Goal: Task Accomplishment & Management: Manage account settings

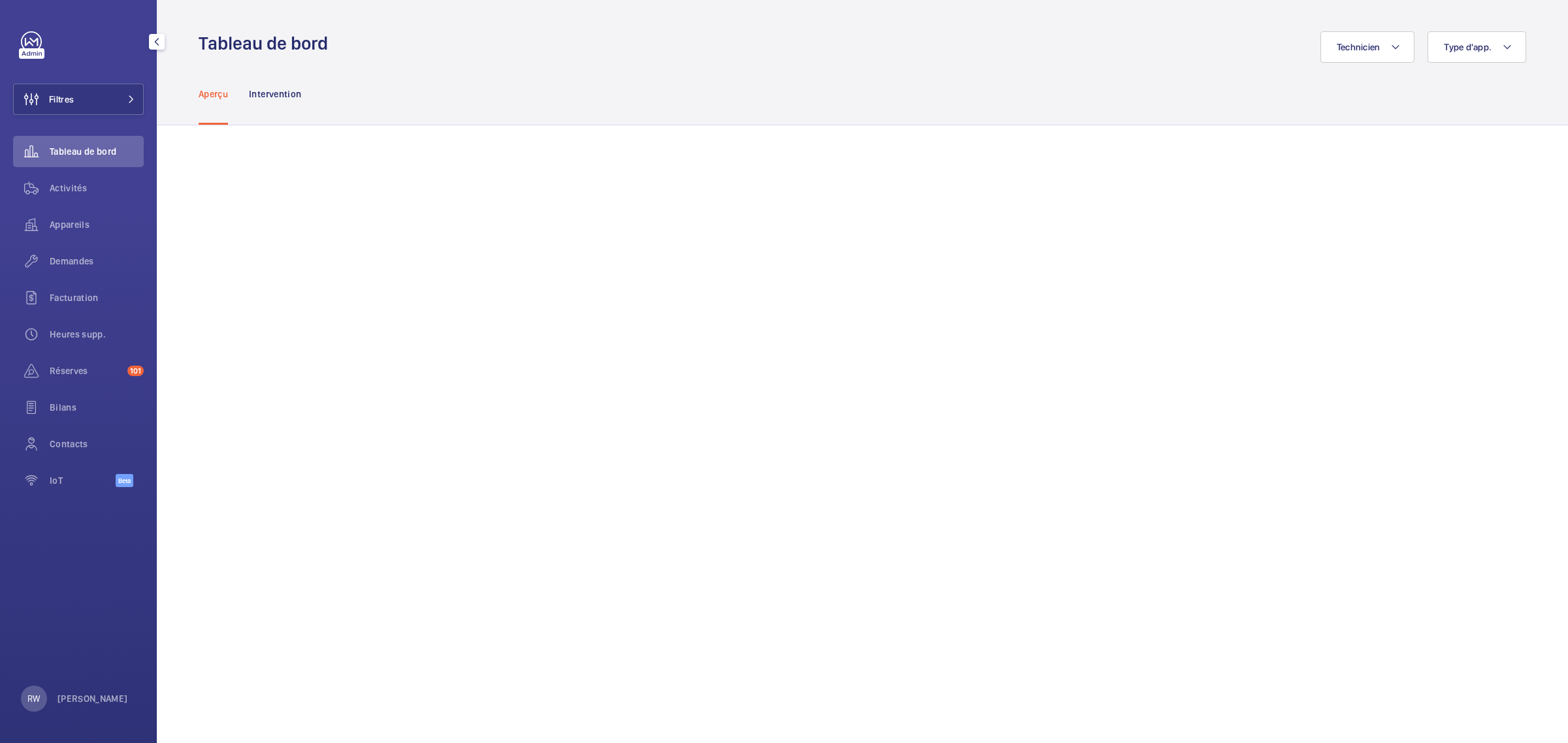
click at [61, 156] on span "Tableau de bord" at bounding box center [96, 151] width 94 height 13
click at [33, 46] on link at bounding box center [31, 41] width 21 height 21
click at [116, 106] on button "Filtres" at bounding box center [78, 99] width 131 height 31
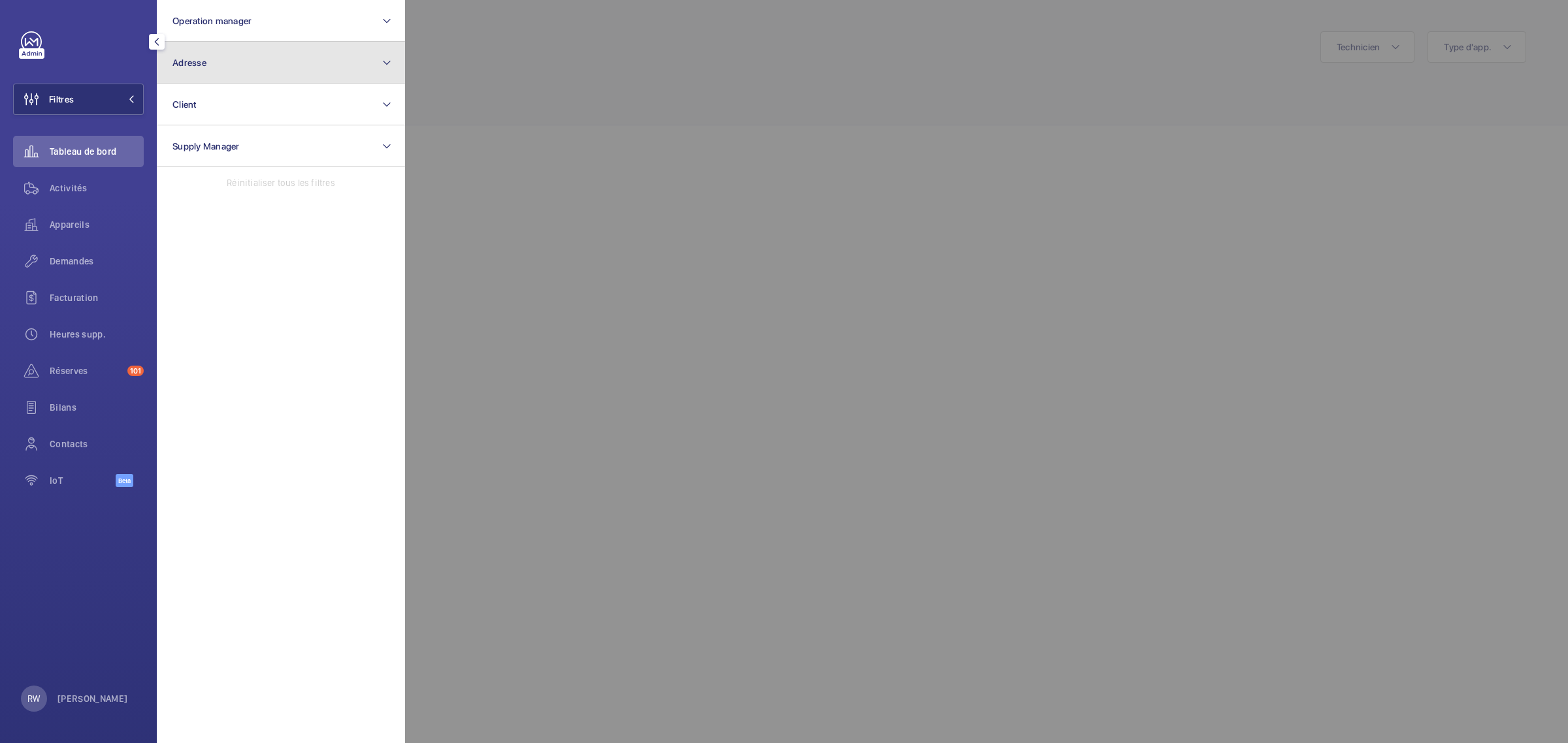
click at [245, 56] on button "Adresse" at bounding box center [281, 63] width 248 height 42
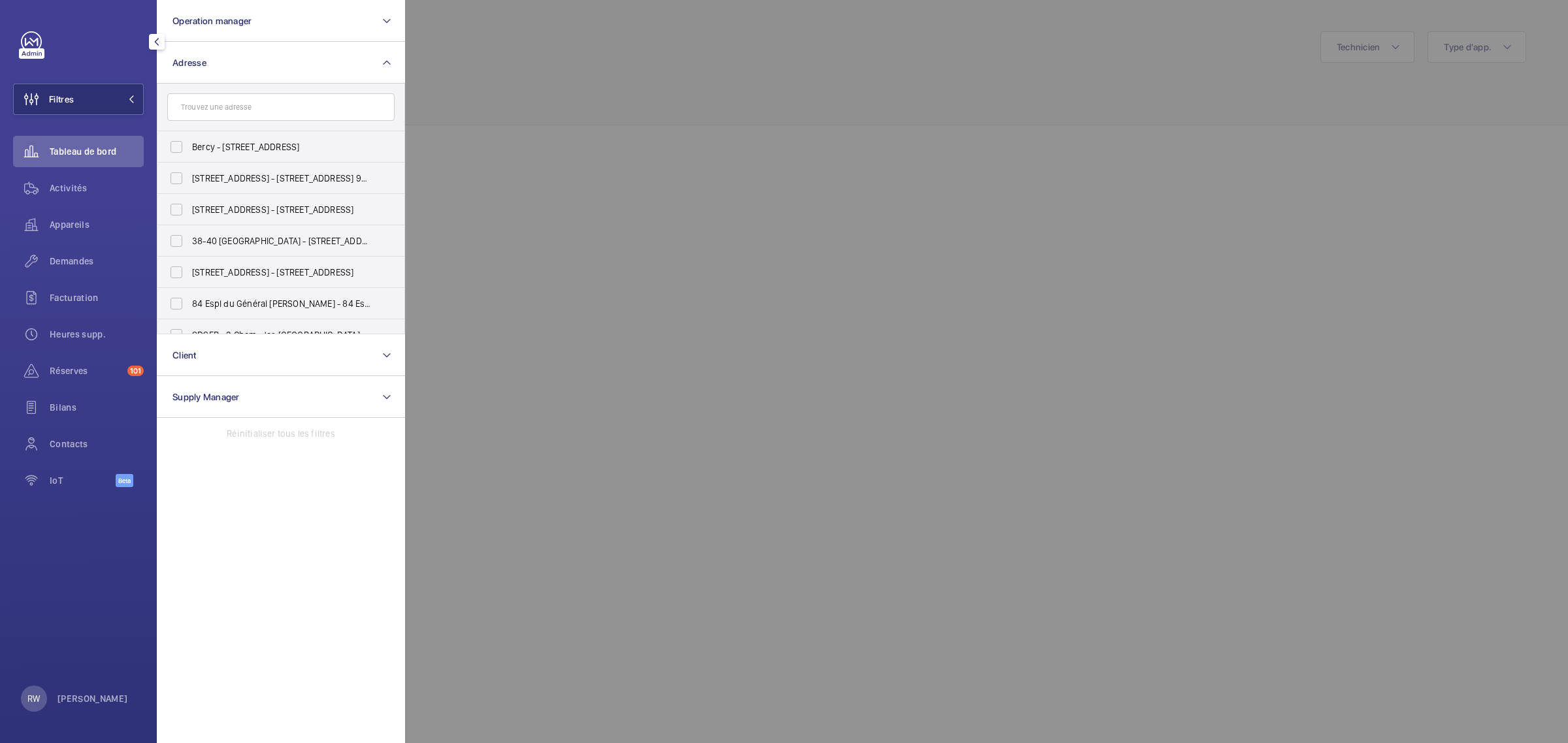
drag, startPoint x: 203, startPoint y: 112, endPoint x: 194, endPoint y: 102, distance: 13.5
click at [194, 102] on input "text" at bounding box center [281, 107] width 228 height 28
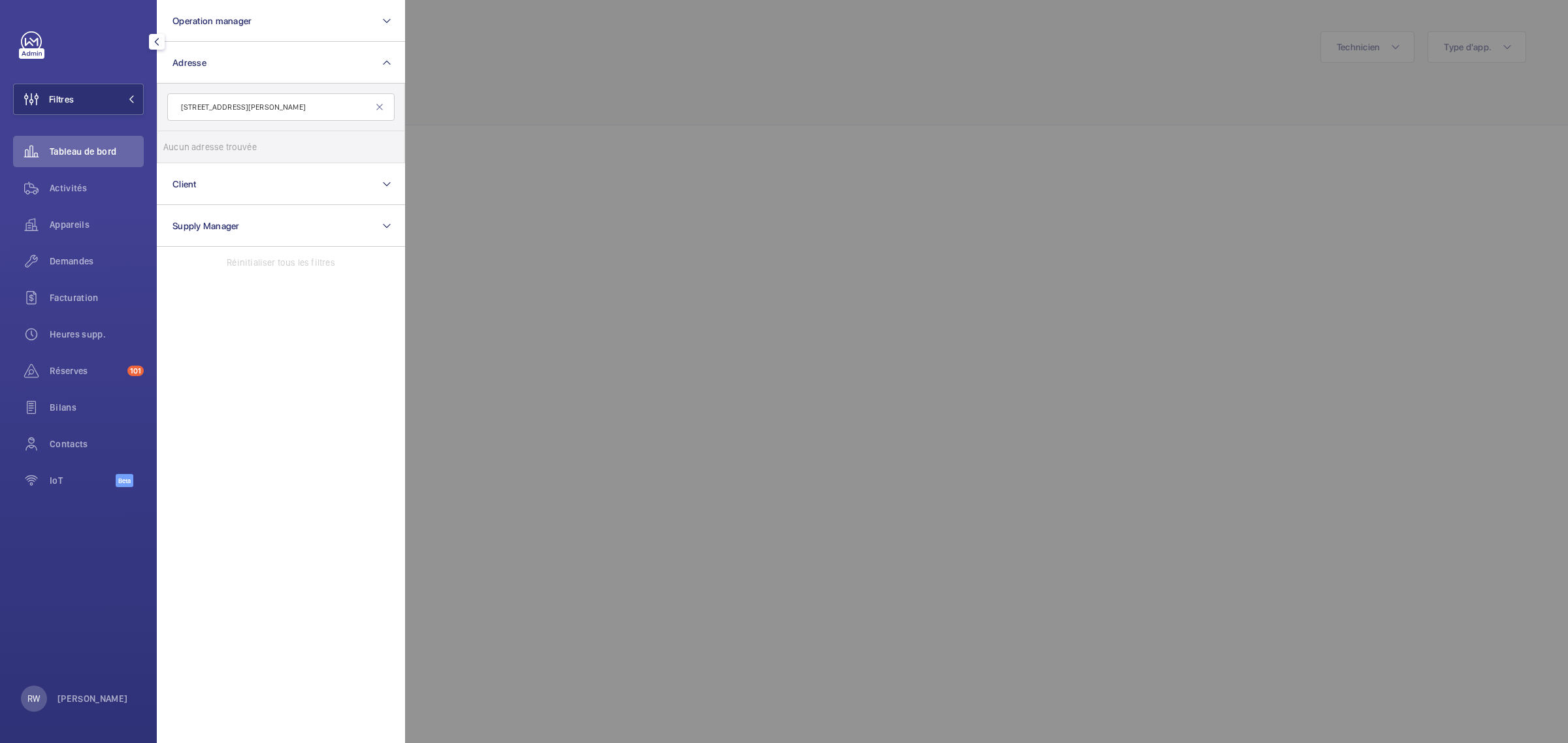
drag, startPoint x: 346, startPoint y: 106, endPoint x: 255, endPoint y: 101, distance: 91.1
click at [255, 101] on input "[STREET_ADDRESS][PERSON_NAME]" at bounding box center [281, 107] width 228 height 28
drag, startPoint x: 229, startPoint y: 103, endPoint x: 191, endPoint y: 106, distance: 38.1
click at [191, 106] on input "[STREET_ADDRESS]" at bounding box center [281, 107] width 228 height 28
type input "6"
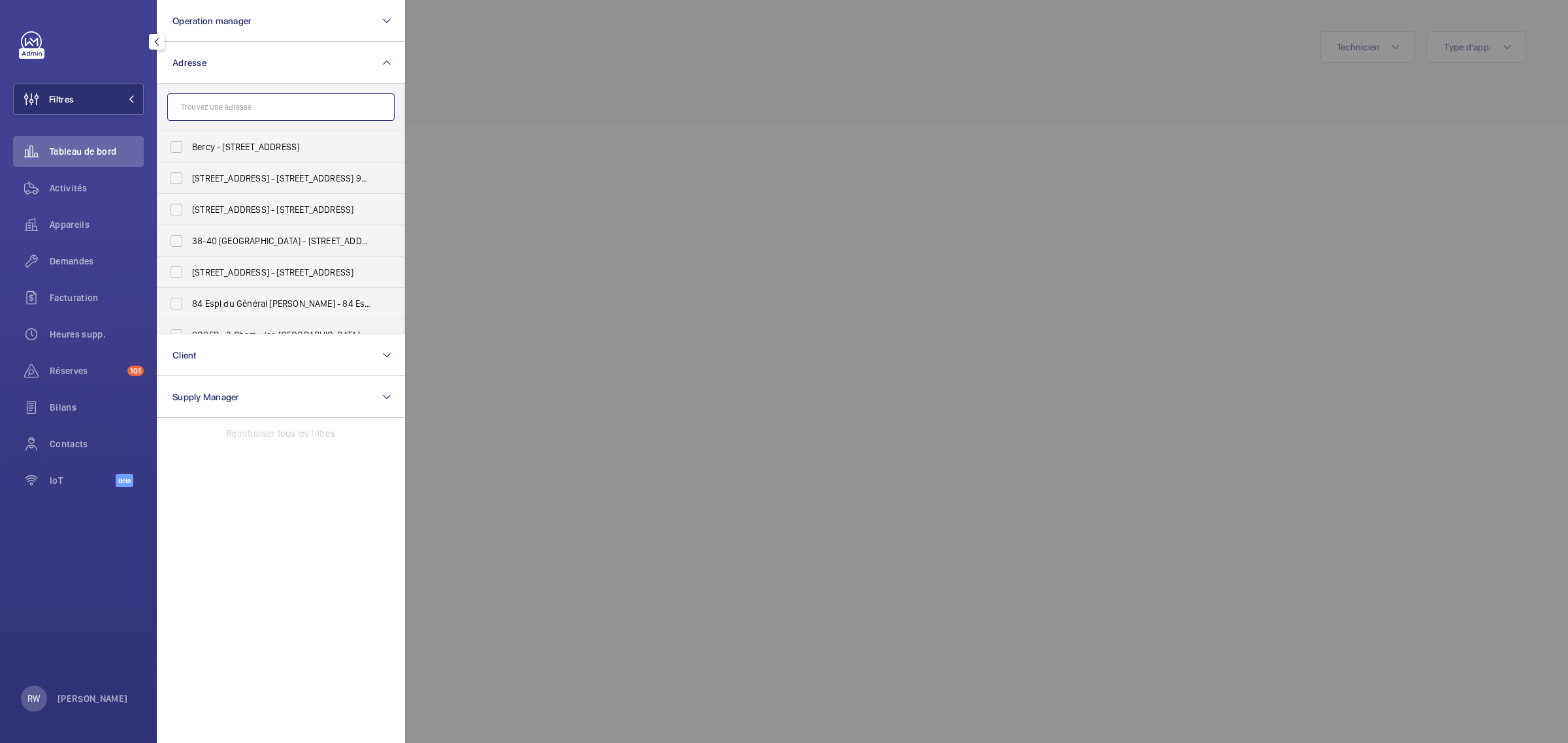
paste input "[STREET_ADDRESS][PERSON_NAME]"
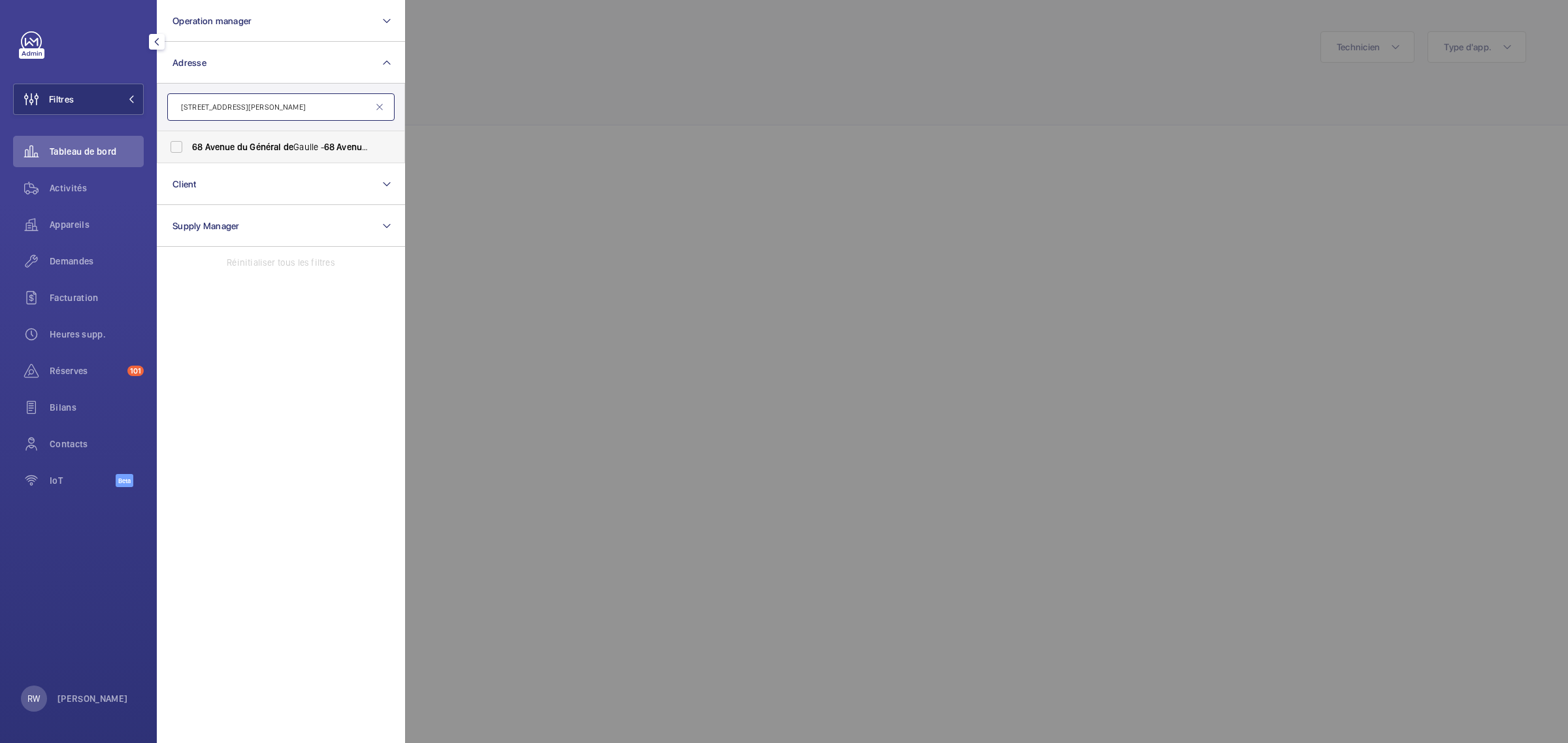
type input "[STREET_ADDRESS][PERSON_NAME]"
click at [174, 147] on label "[STREET_ADDRESS][GEOGRAPHIC_DATA][PERSON_NAME][STREET_ADDRESS][PERSON_NAME]" at bounding box center [271, 147] width 228 height 31
click at [174, 147] on input "[STREET_ADDRESS][GEOGRAPHIC_DATA][PERSON_NAME][STREET_ADDRESS][PERSON_NAME]" at bounding box center [176, 147] width 26 height 26
checkbox input "true"
click at [674, 66] on div at bounding box center [1189, 371] width 1568 height 743
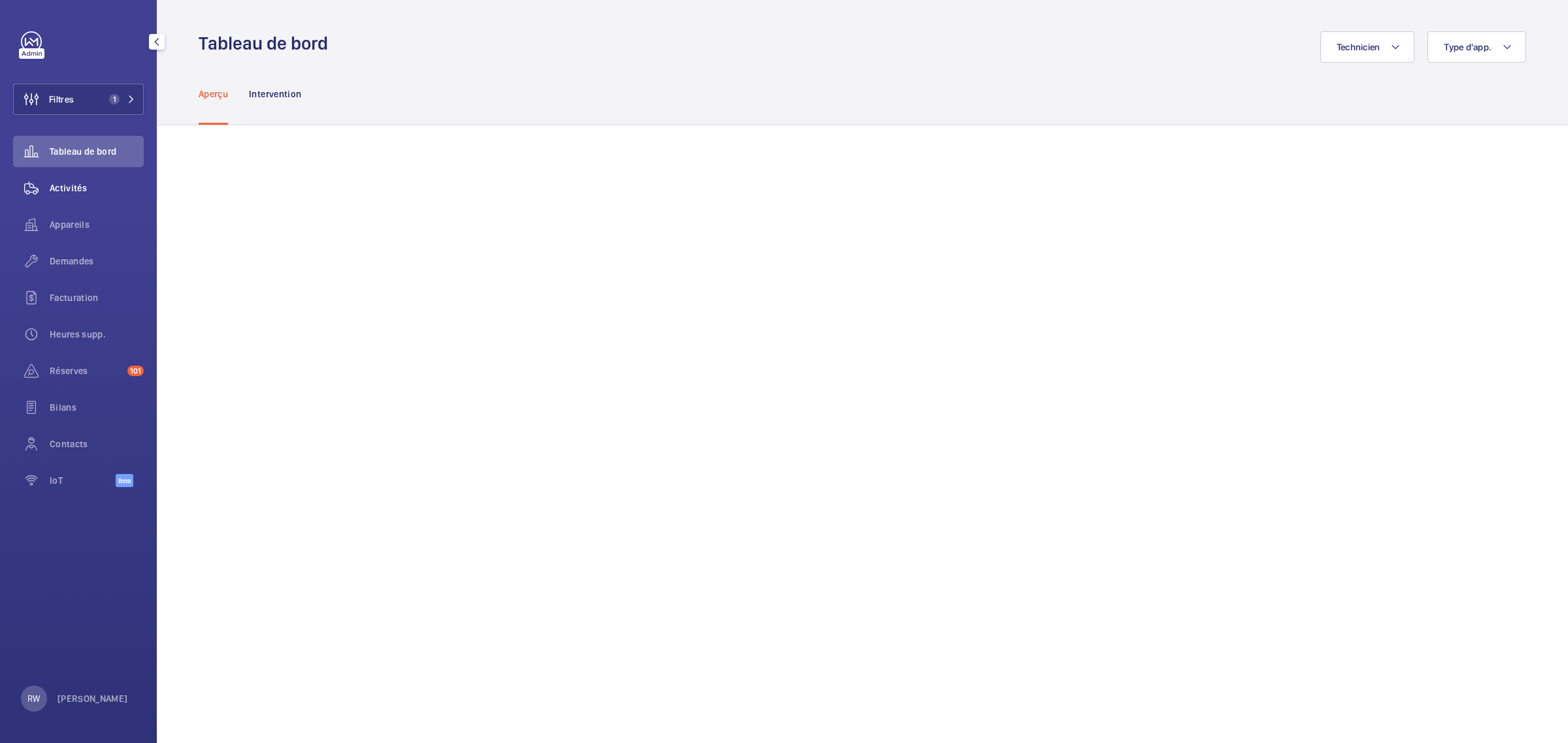
click at [60, 184] on span "Activités" at bounding box center [96, 188] width 94 height 13
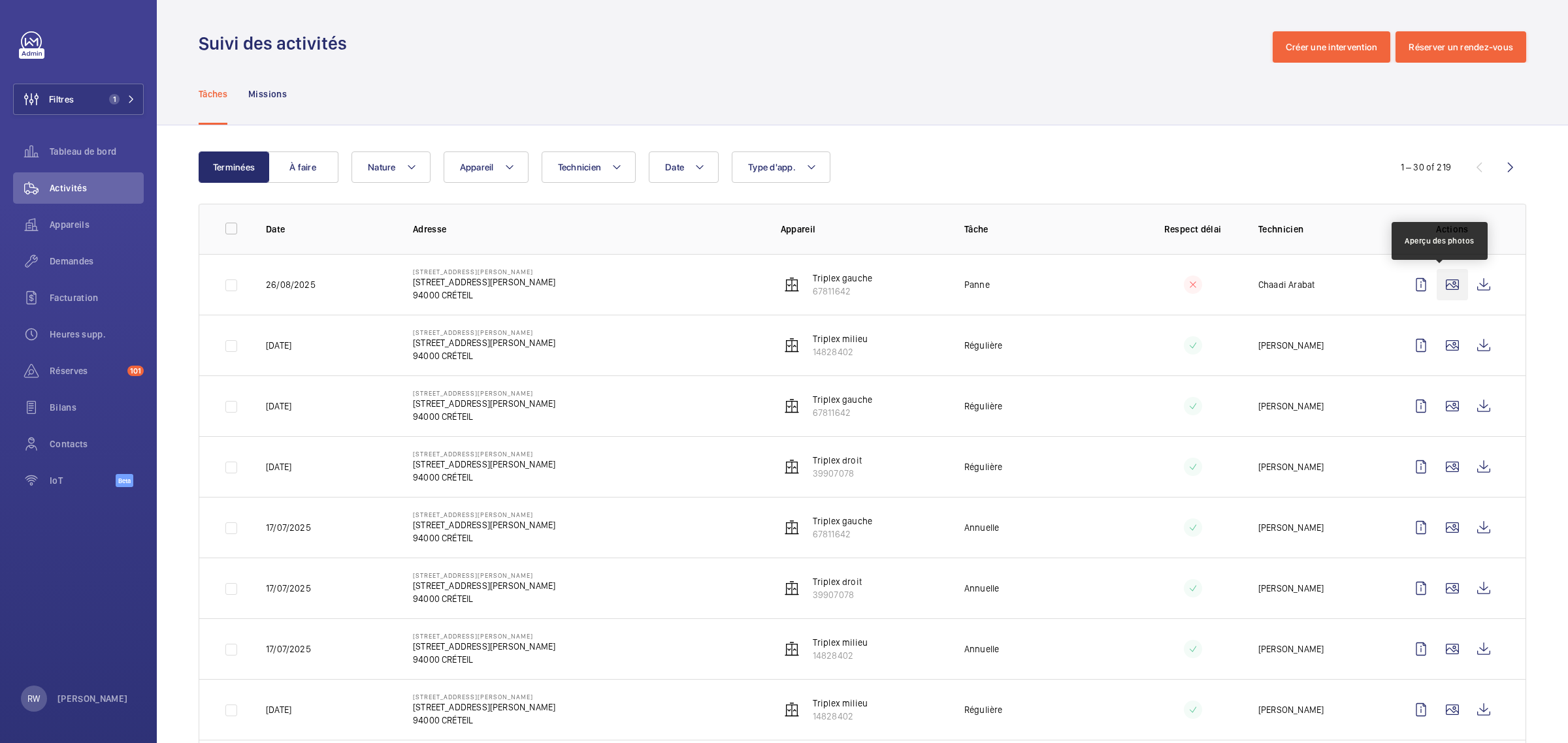
click at [1445, 282] on wm-front-icon-button at bounding box center [1453, 284] width 31 height 31
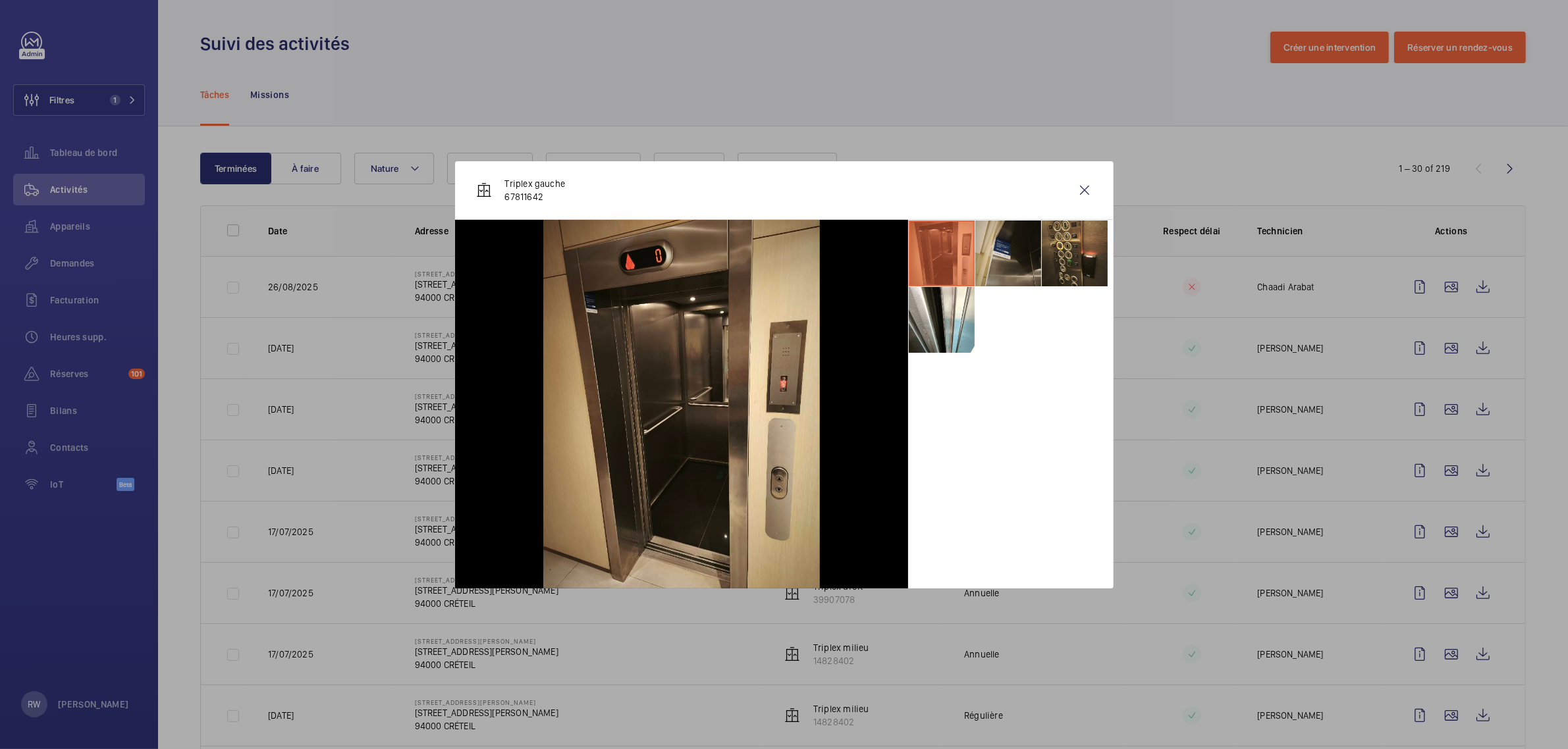
click at [1022, 252] on li at bounding box center [1008, 253] width 66 height 66
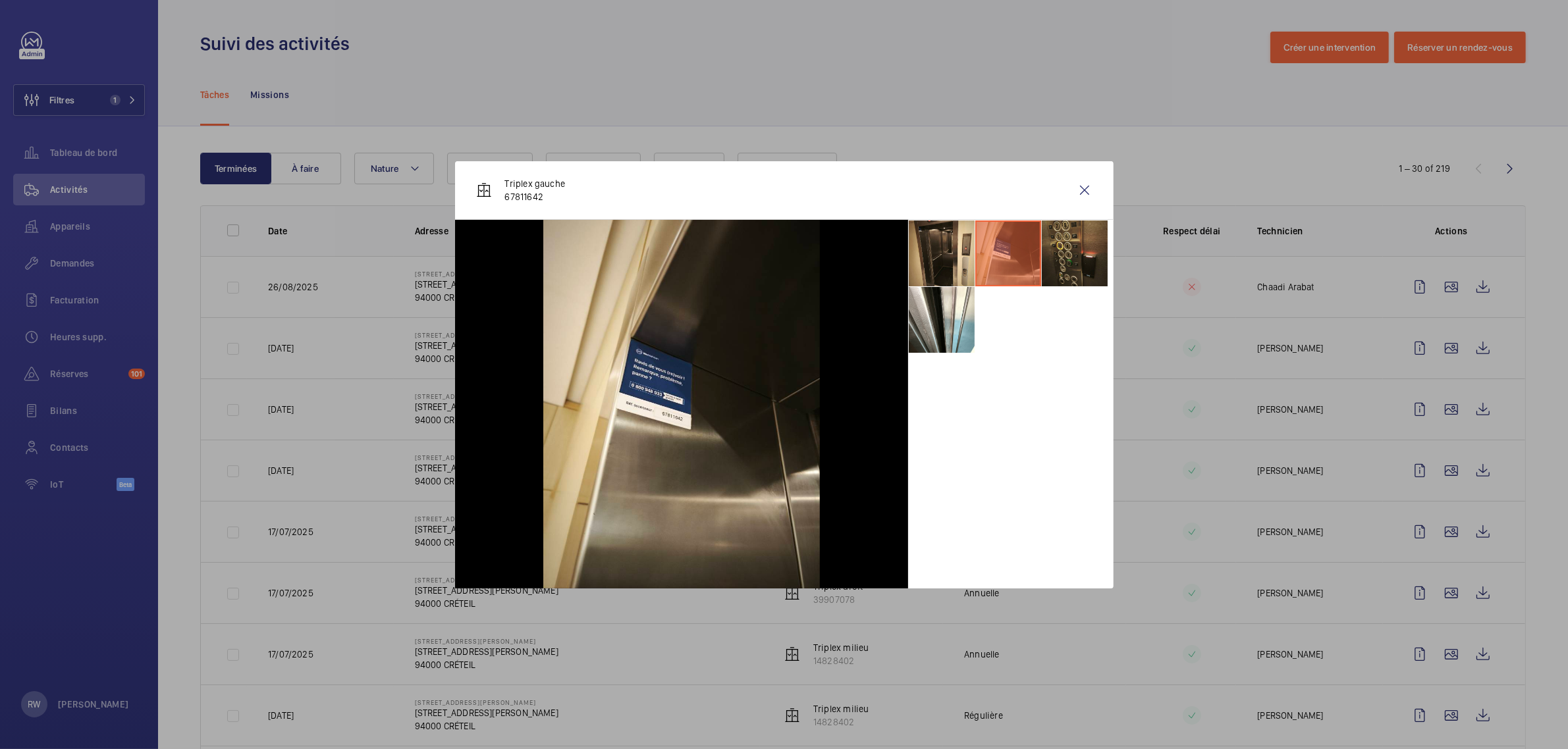
click at [1069, 252] on li at bounding box center [1075, 253] width 66 height 66
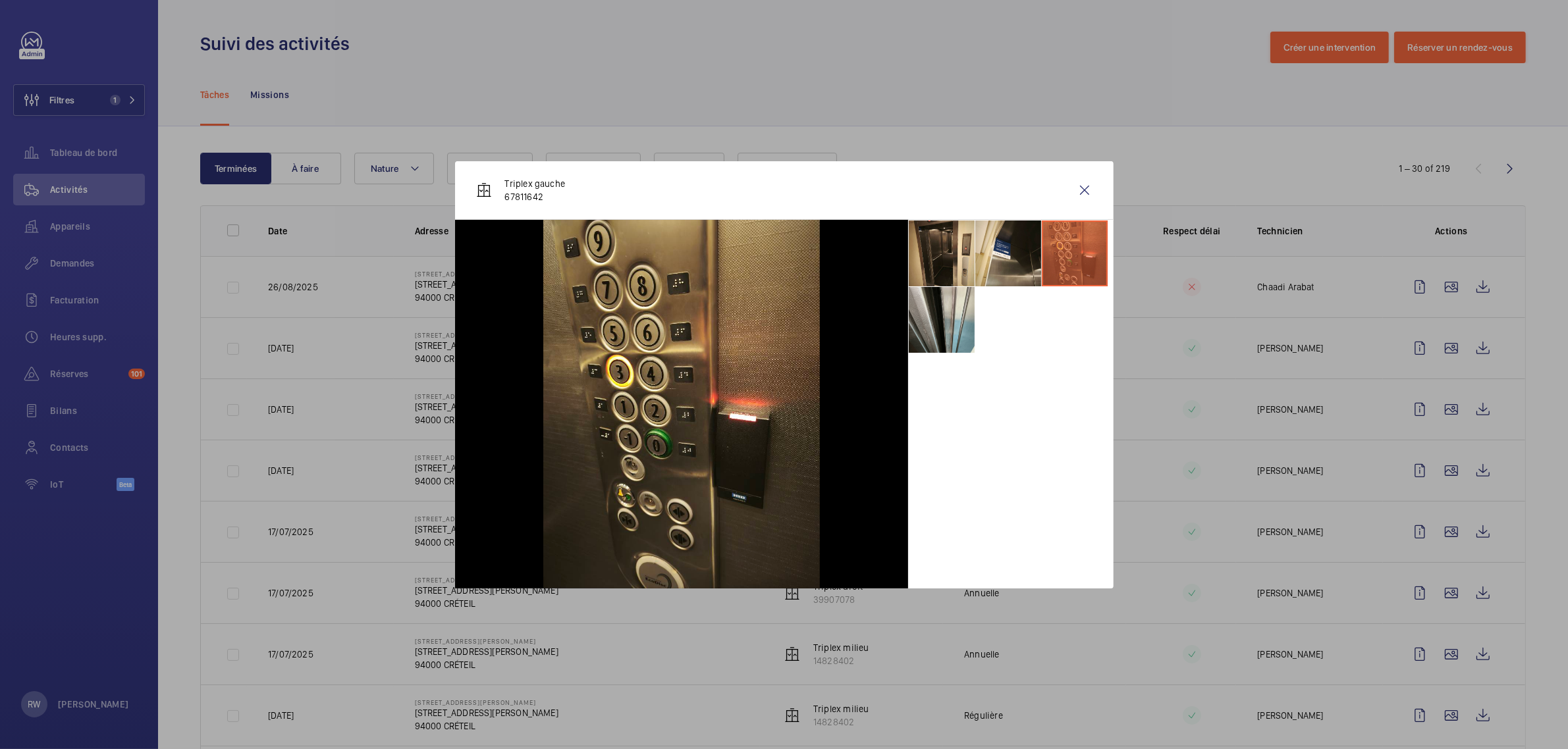
click at [934, 329] on li at bounding box center [942, 320] width 66 height 66
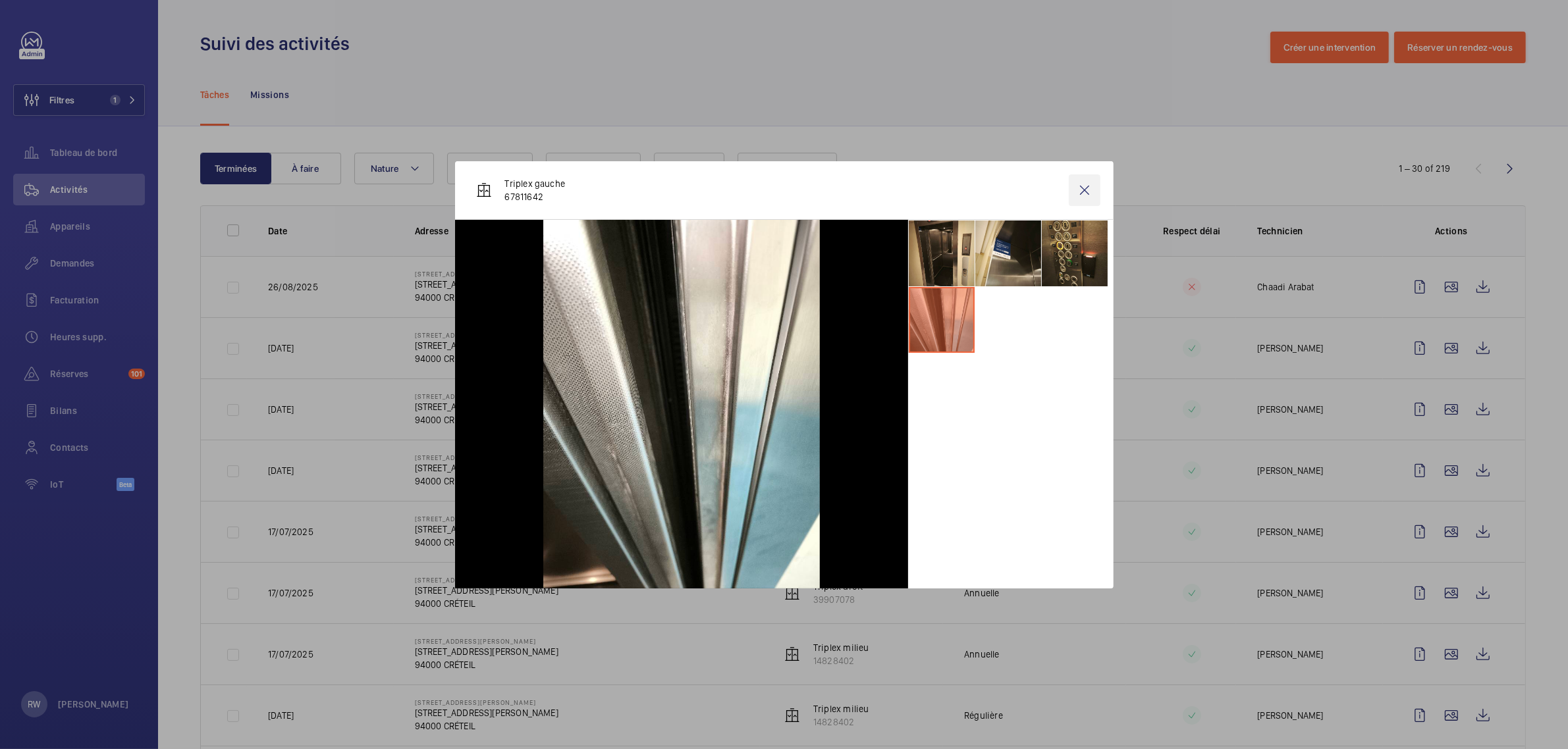
click at [1083, 186] on wm-front-icon-button at bounding box center [1084, 190] width 31 height 31
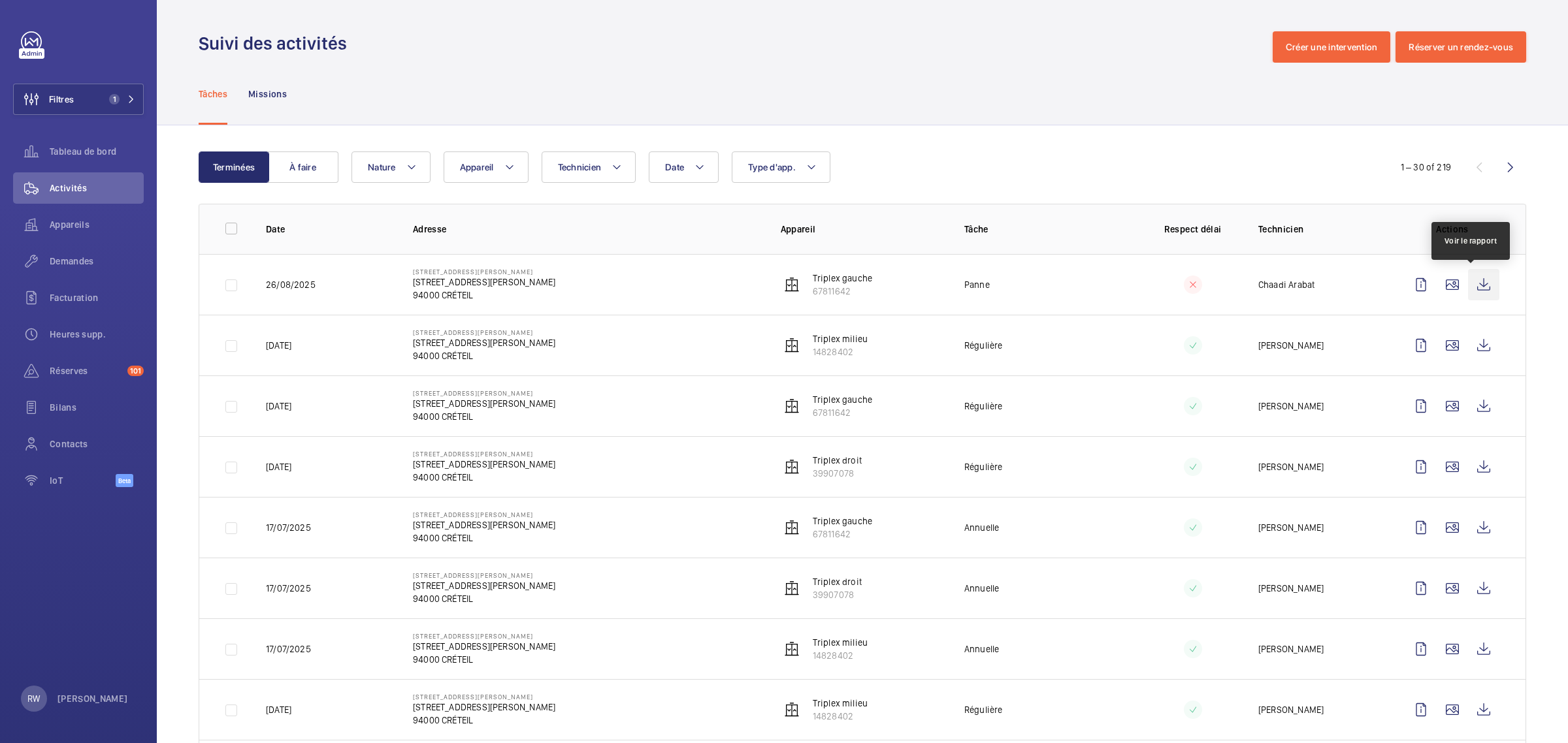
click at [1468, 287] on wm-front-icon-button at bounding box center [1484, 284] width 31 height 31
